Goal: Find specific fact: Find contact information

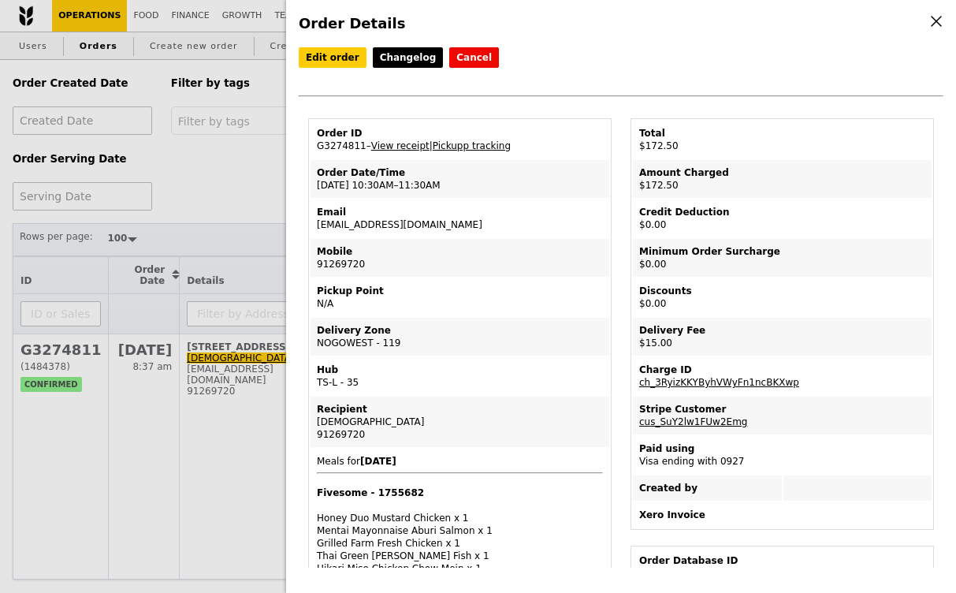
select select "100"
click at [243, 206] on div "Order Details Edit order Changelog Cancel Order ID G3274811 – View receipt | Pi…" at bounding box center [478, 296] width 956 height 593
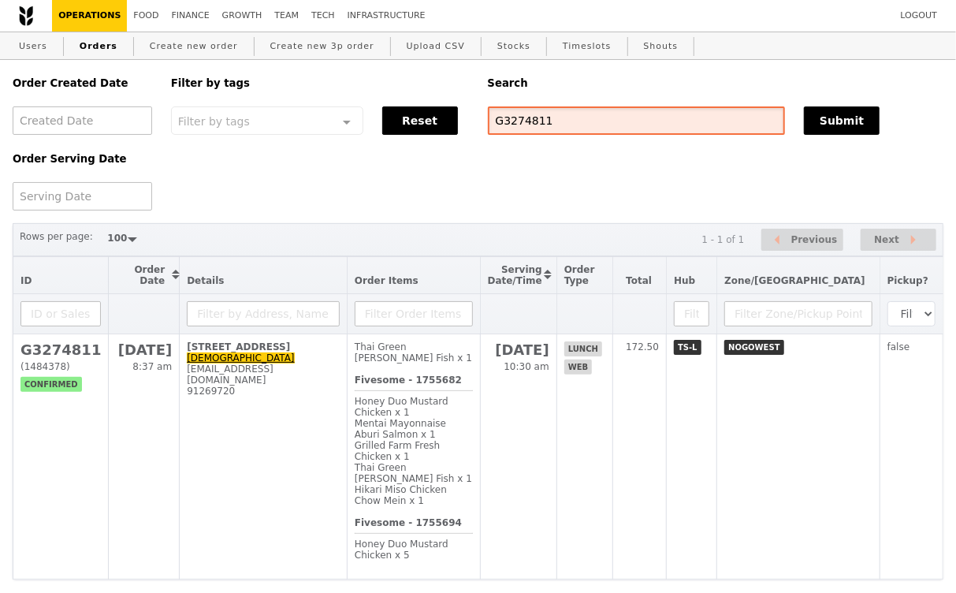
click at [530, 125] on input "G3274811" at bounding box center [637, 120] width 298 height 28
paste input "text"
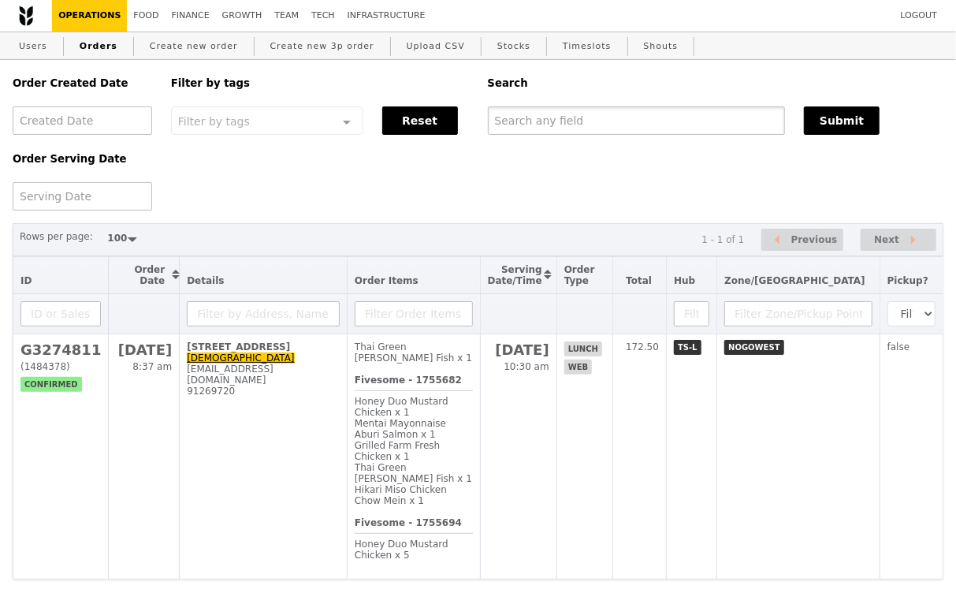
click at [627, 121] on input "text" at bounding box center [637, 120] width 298 height 28
paste input "text"
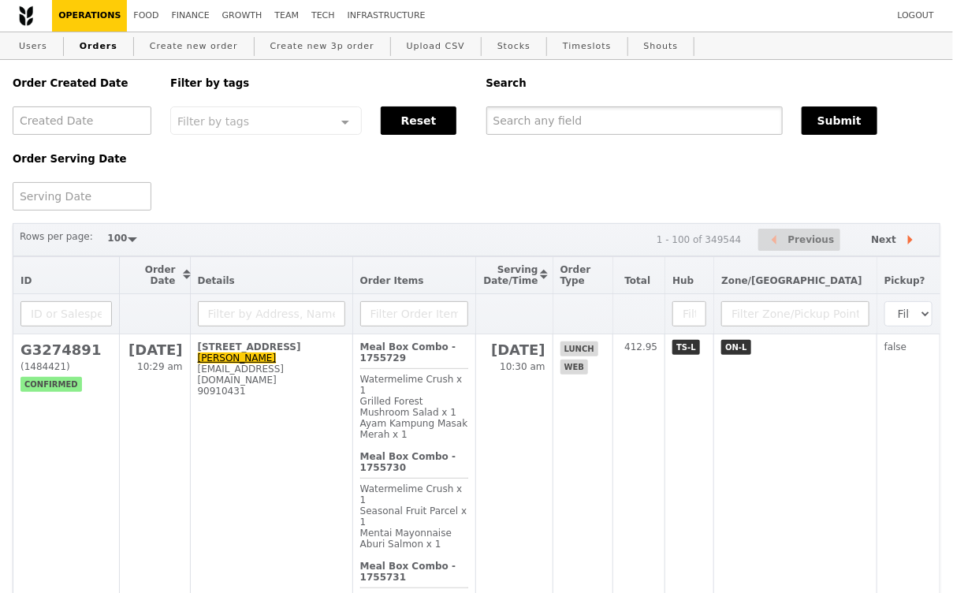
click at [552, 123] on input "text" at bounding box center [634, 120] width 296 height 28
paste input "G3272634"
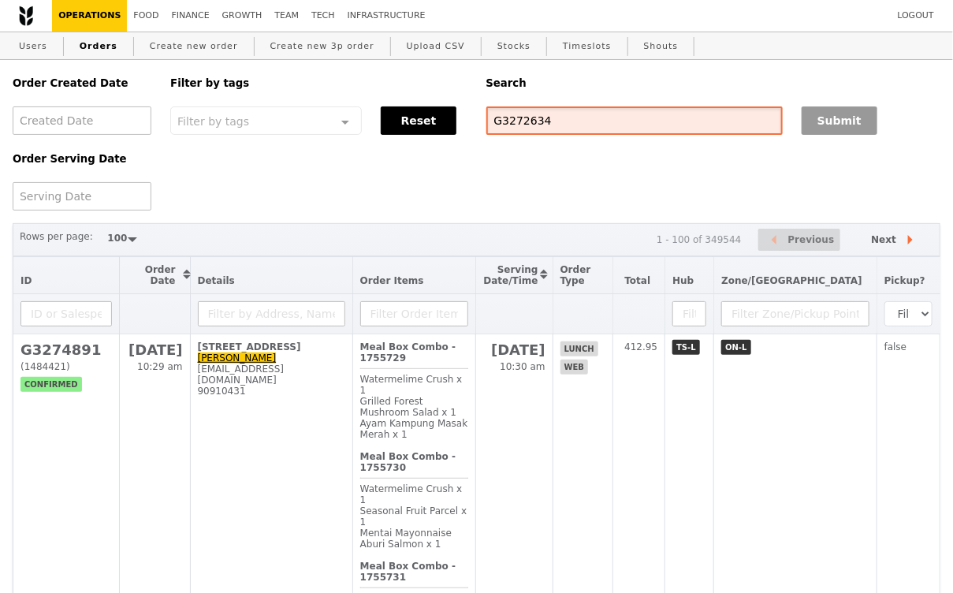
type input "G3272634"
click at [813, 119] on button "Submit" at bounding box center [839, 120] width 76 height 28
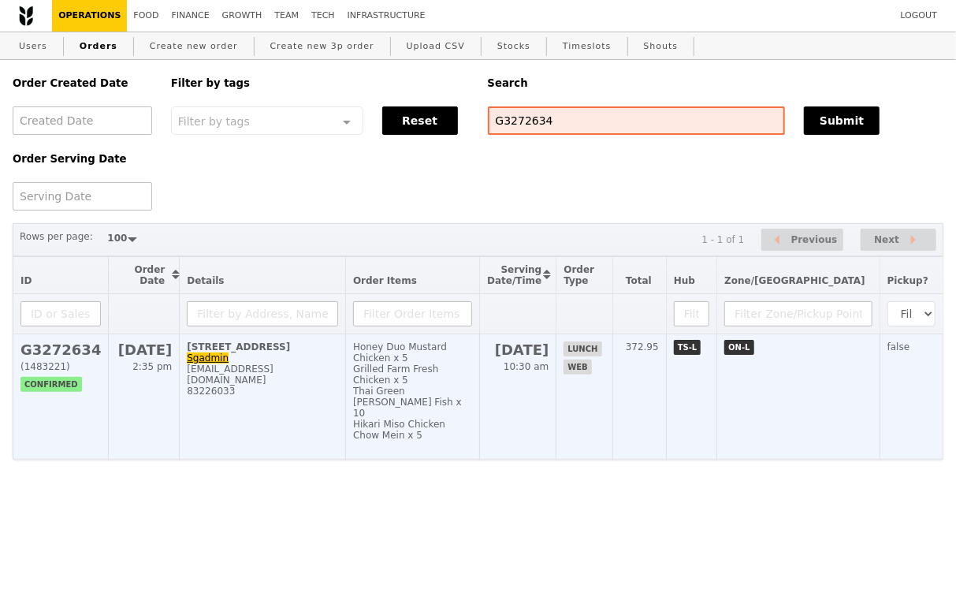
click at [338, 374] on div "[EMAIL_ADDRESS][DOMAIN_NAME]" at bounding box center [262, 374] width 151 height 22
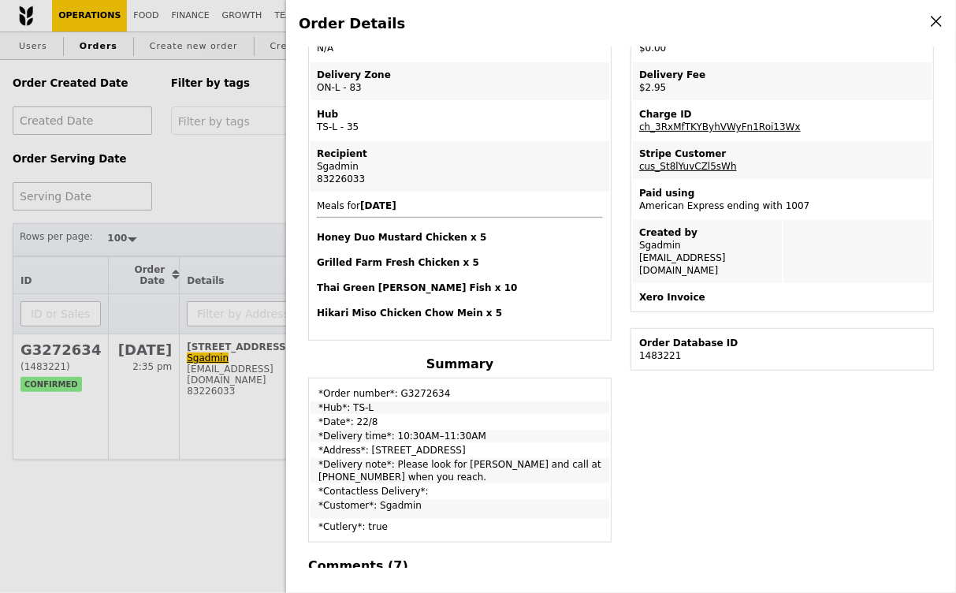
scroll to position [261, 0]
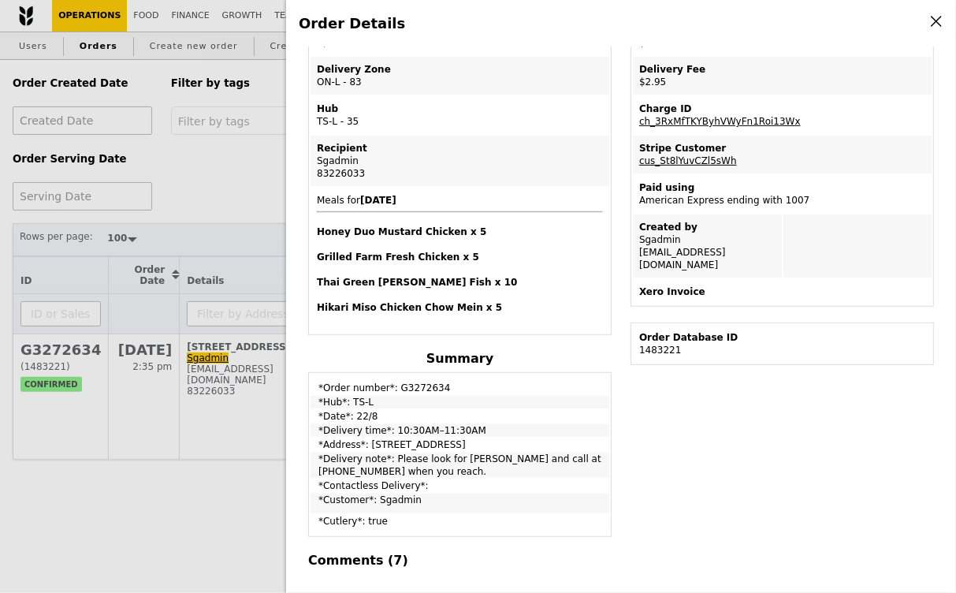
click at [556, 452] on td "*Delivery note*: Please look for [PERSON_NAME] and call at [PHONE_NUMBER] when …" at bounding box center [459, 464] width 299 height 25
copy td "90035048"
click at [545, 452] on td "*Delivery note*: Please look for [PERSON_NAME] and call at [PHONE_NUMBER] when …" at bounding box center [459, 464] width 299 height 25
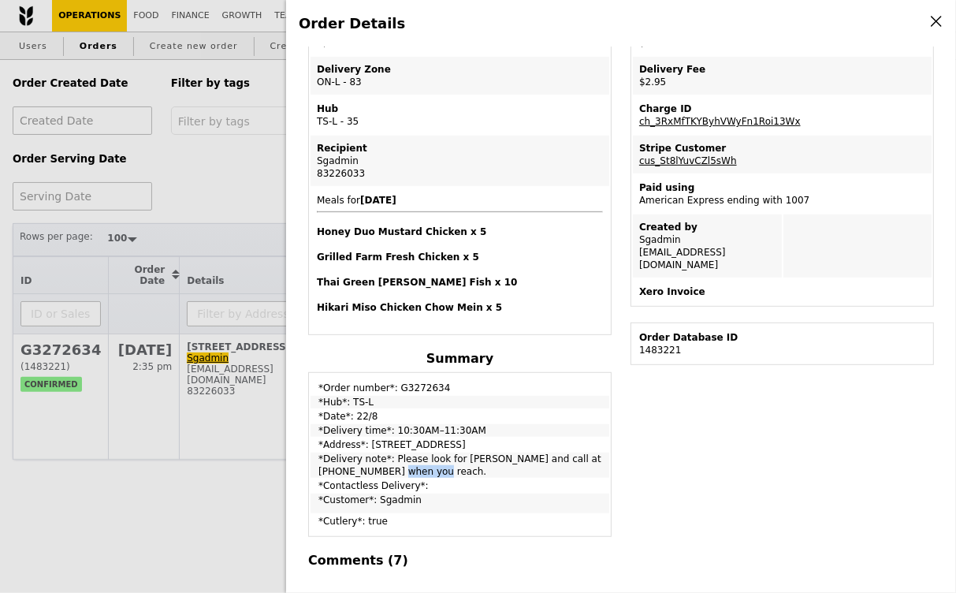
copy td "90035048"
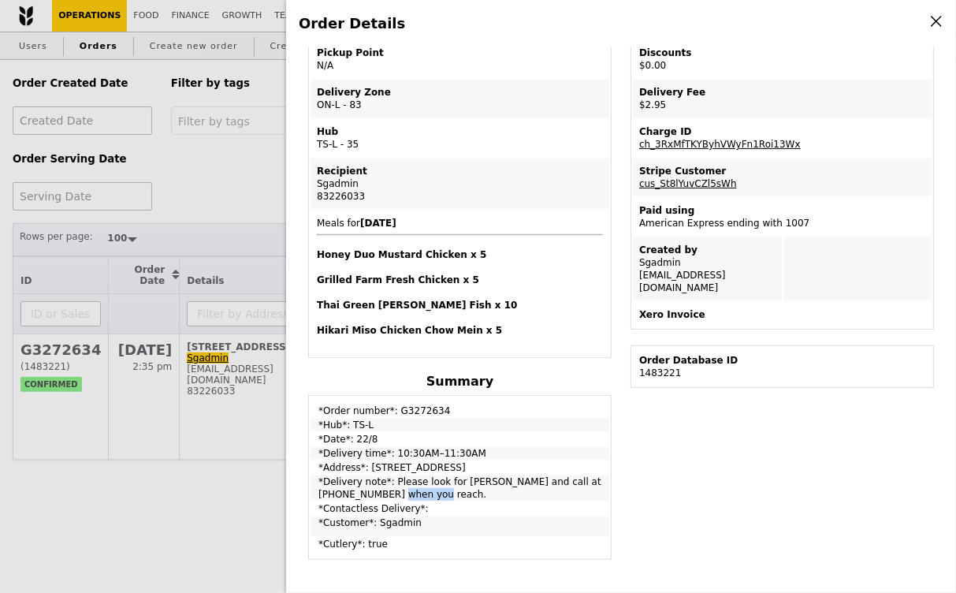
scroll to position [434, 0]
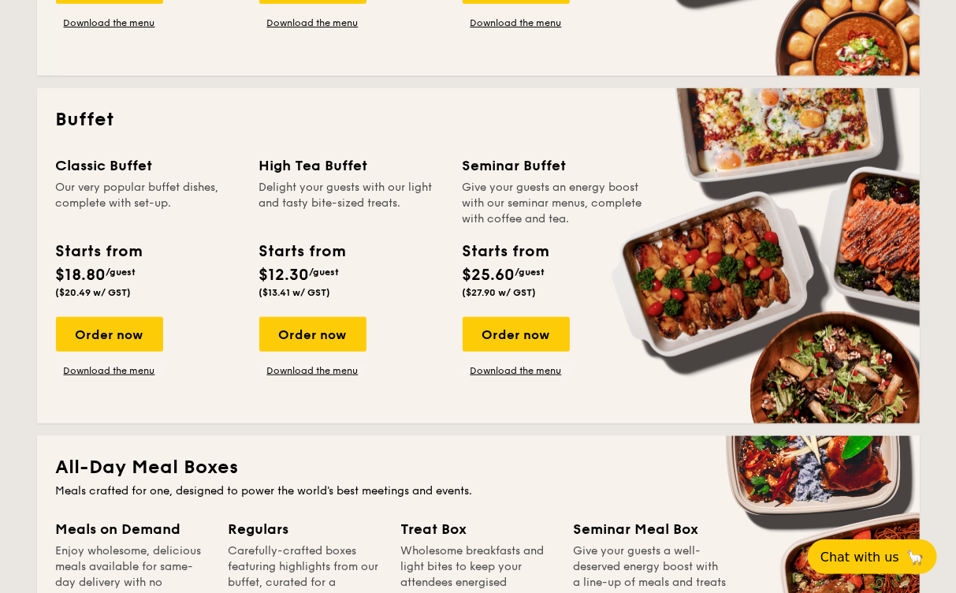
scroll to position [626, 0]
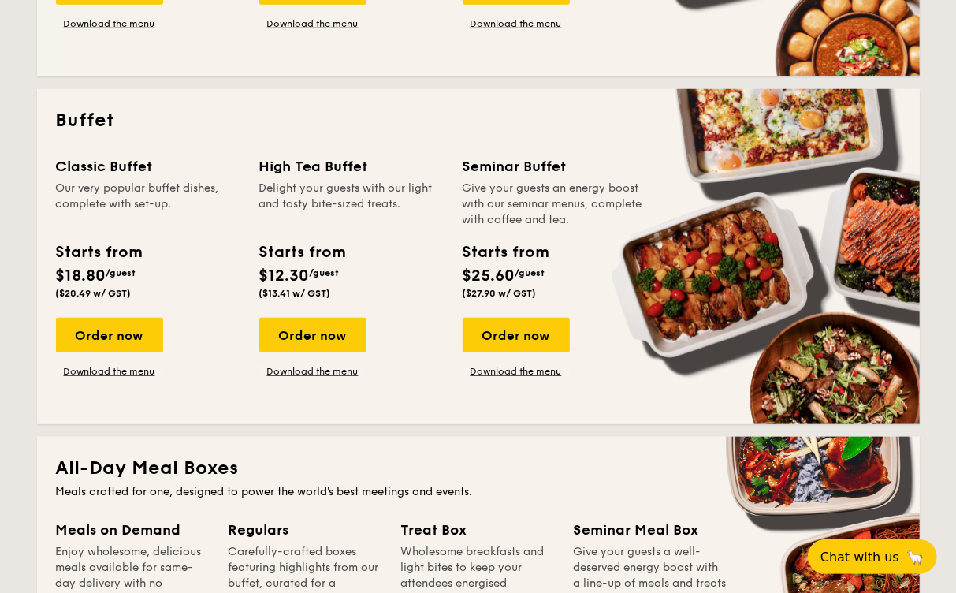
click at [179, 248] on div "Starts from $18.80 /guest ($20.49 w/ GST)" at bounding box center [148, 272] width 197 height 65
click at [149, 221] on div "Our very popular buffet dishes, complete with set-up." at bounding box center [148, 203] width 184 height 47
click at [84, 371] on link "Download the menu" at bounding box center [109, 371] width 107 height 13
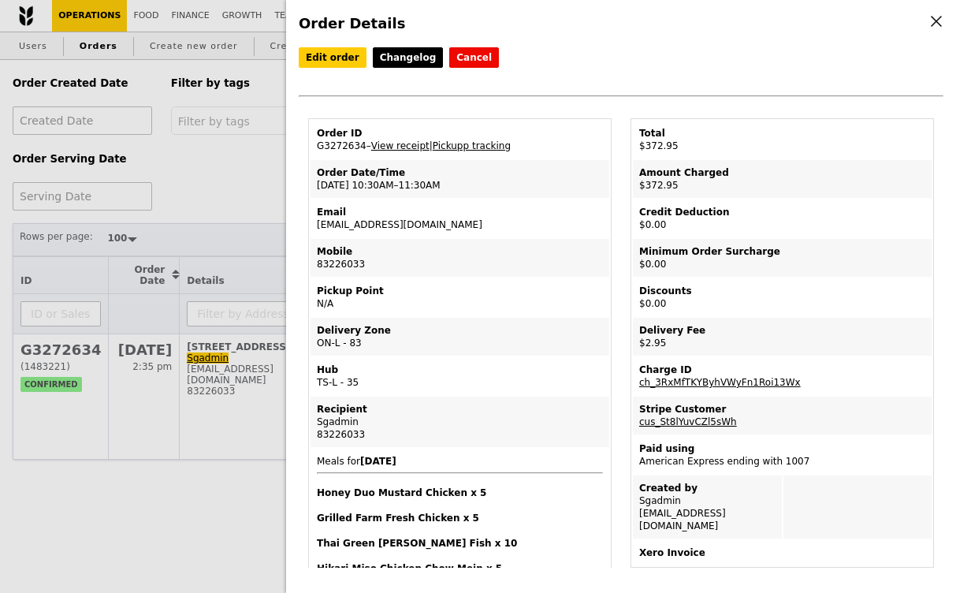
select select "100"
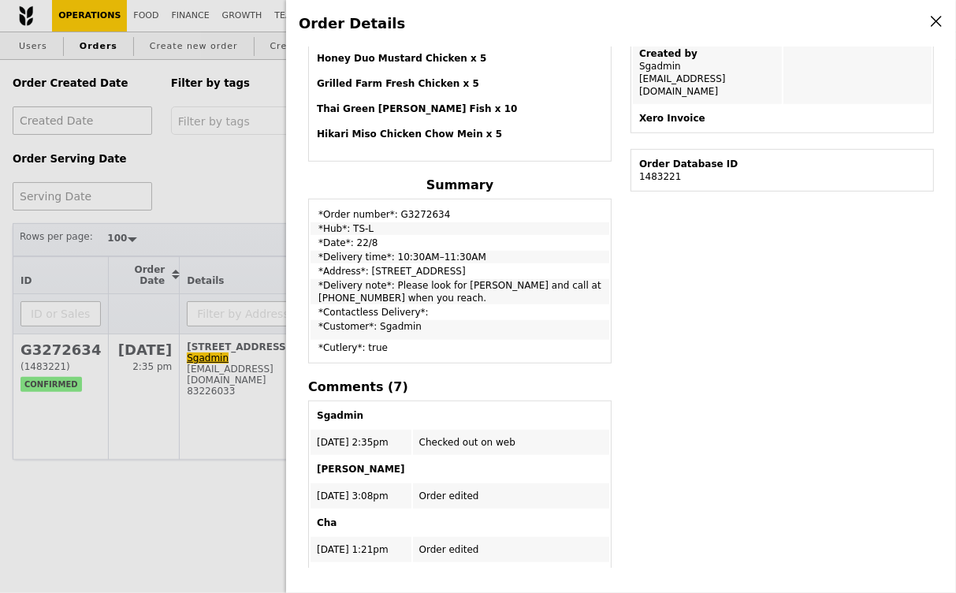
click at [207, 199] on div "Order Details Edit order Changelog Cancel Order ID G3272634 – View receipt | Pi…" at bounding box center [478, 296] width 956 height 593
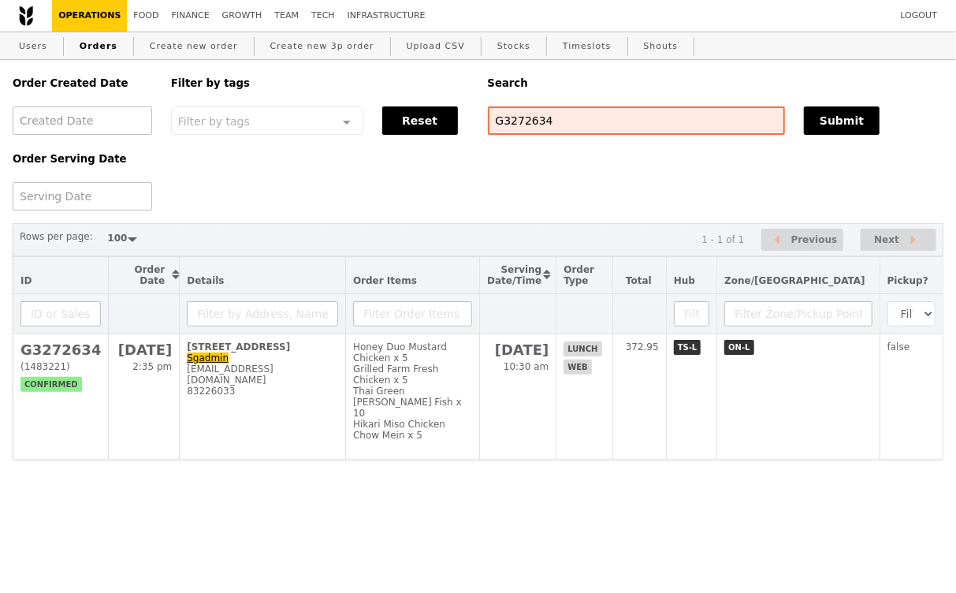
scroll to position [549, 0]
click at [530, 121] on input "G3272634" at bounding box center [637, 120] width 298 height 28
paste input "4811"
type input "G3274811"
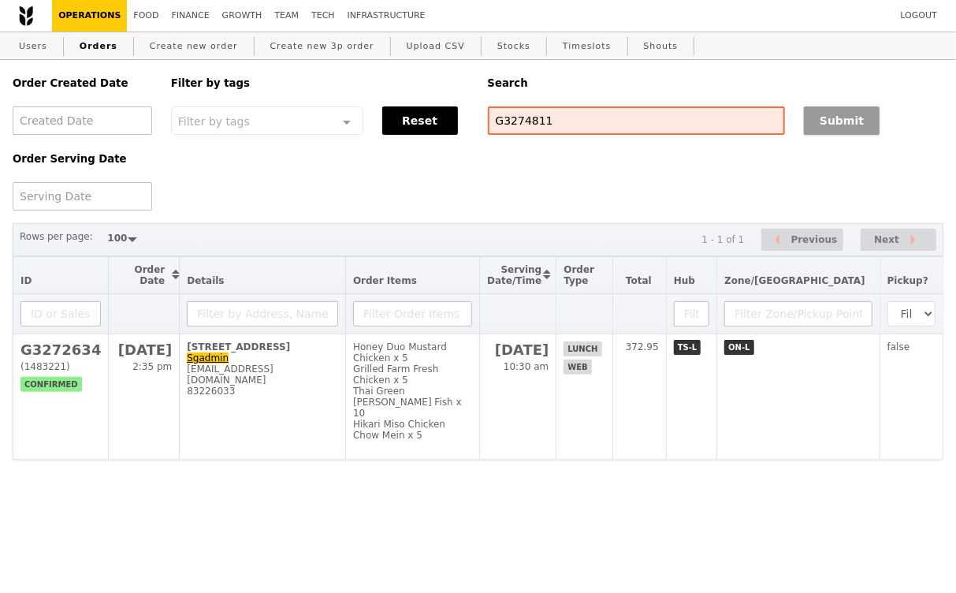
click at [858, 117] on button "Submit" at bounding box center [842, 120] width 76 height 28
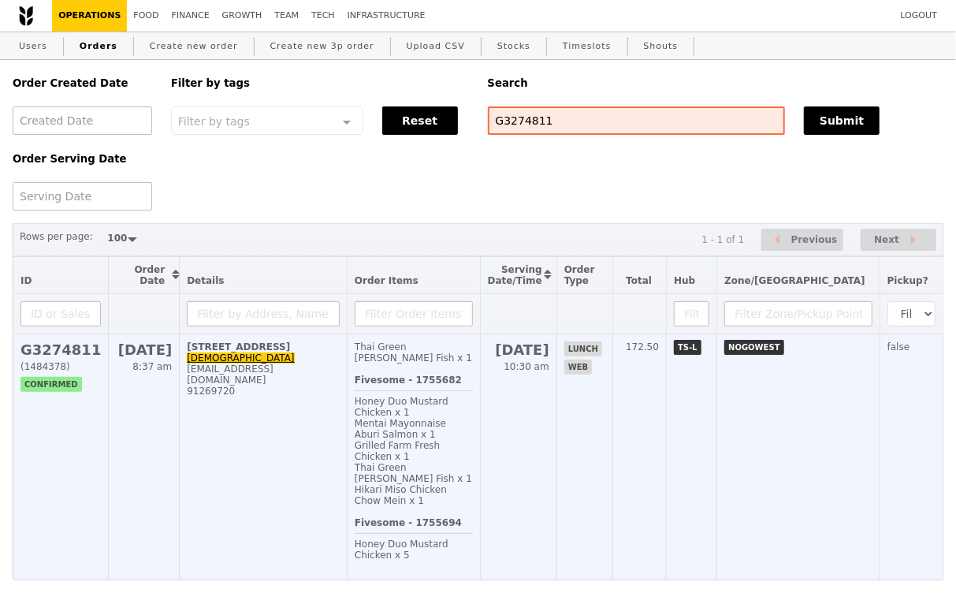
click at [348, 405] on td "[STREET_ADDRESS] Zen [EMAIL_ADDRESS][DOMAIN_NAME] 91269720" at bounding box center [264, 456] width 168 height 245
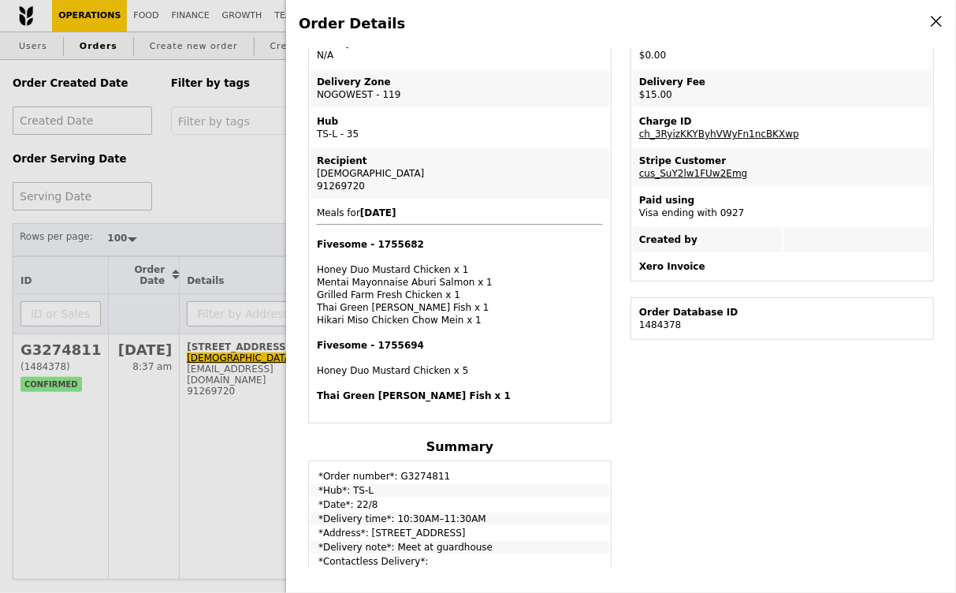
scroll to position [240, 0]
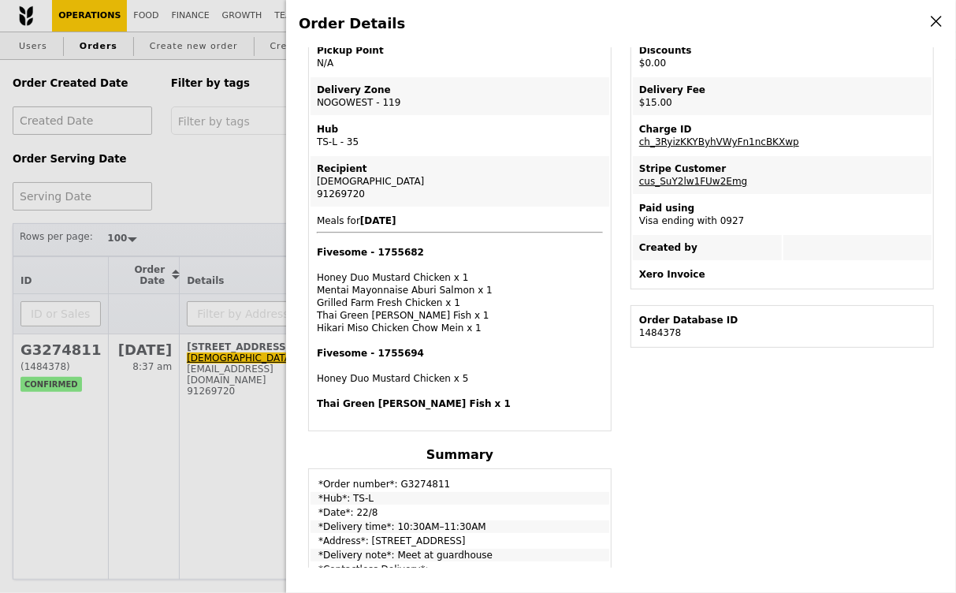
click at [351, 188] on div "91269720" at bounding box center [460, 194] width 286 height 13
copy div "91269720"
